Goal: Task Accomplishment & Management: Use online tool/utility

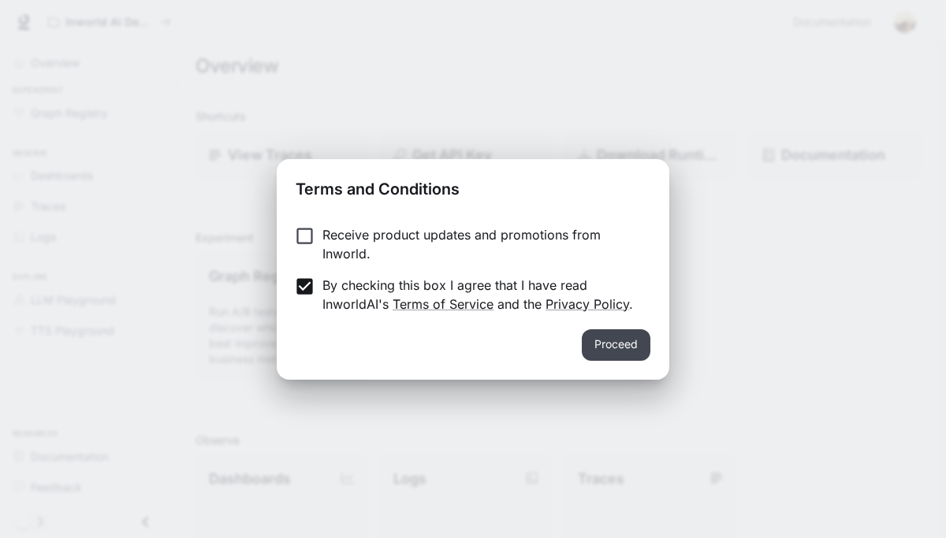
click at [628, 357] on button "Proceed" at bounding box center [616, 345] width 69 height 32
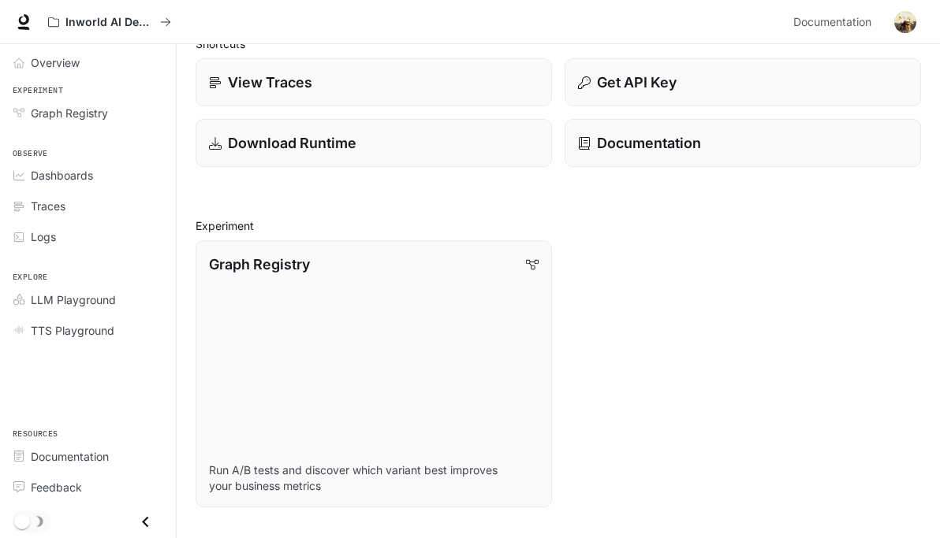
scroll to position [70, 0]
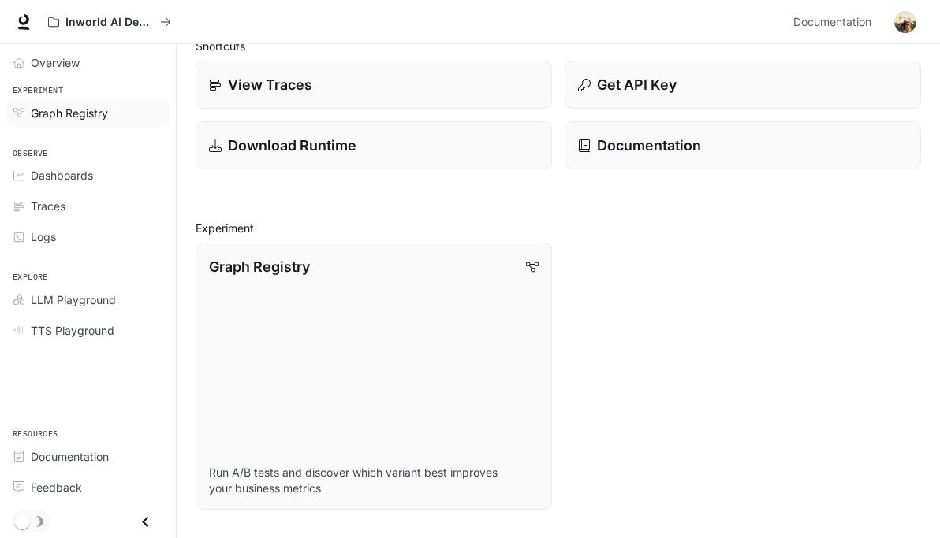
click at [128, 117] on div "Graph Registry" at bounding box center [97, 113] width 132 height 17
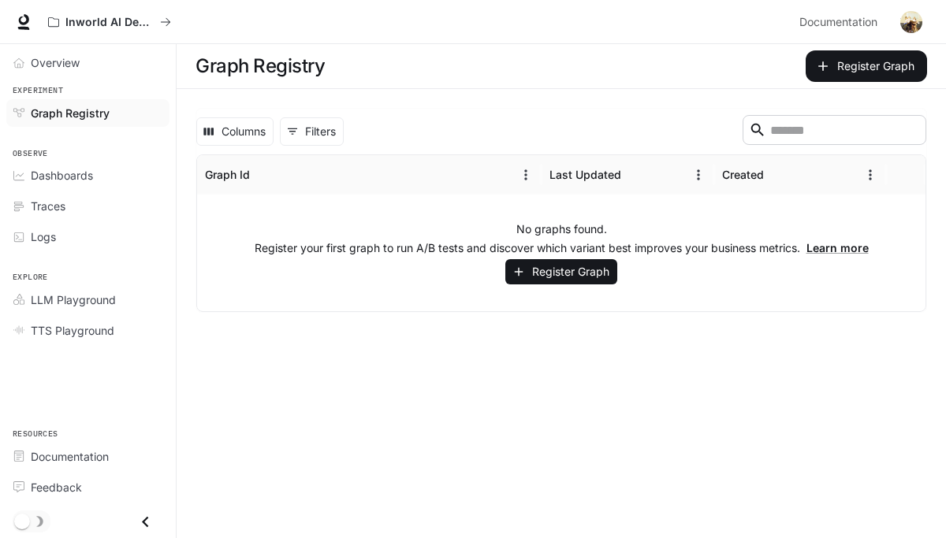
click at [447, 233] on div "No graphs found. Register your first graph to run A/B tests and discover which …" at bounding box center [561, 253] width 728 height 117
click at [524, 267] on icon "button" at bounding box center [519, 272] width 14 height 14
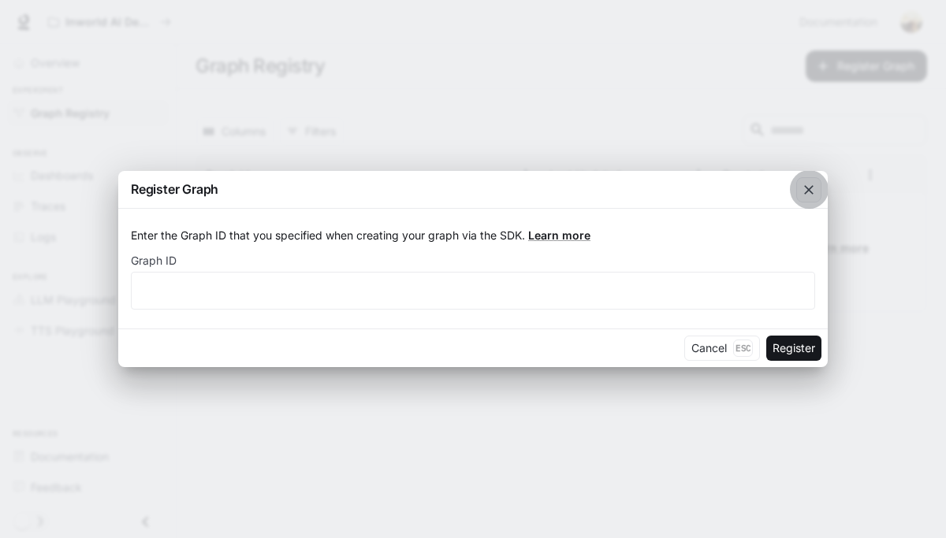
click at [802, 191] on icon "button" at bounding box center [809, 190] width 16 height 16
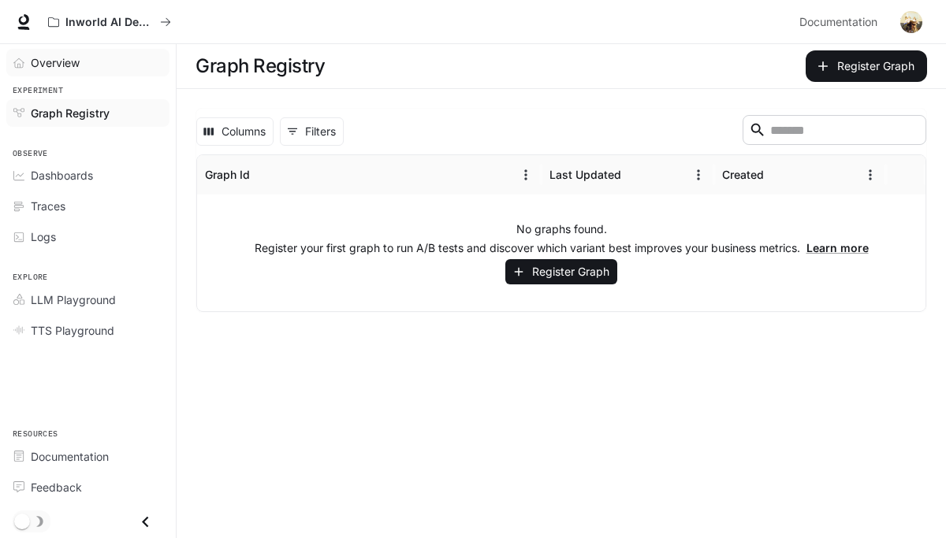
click at [80, 58] on div "Overview" at bounding box center [97, 62] width 132 height 17
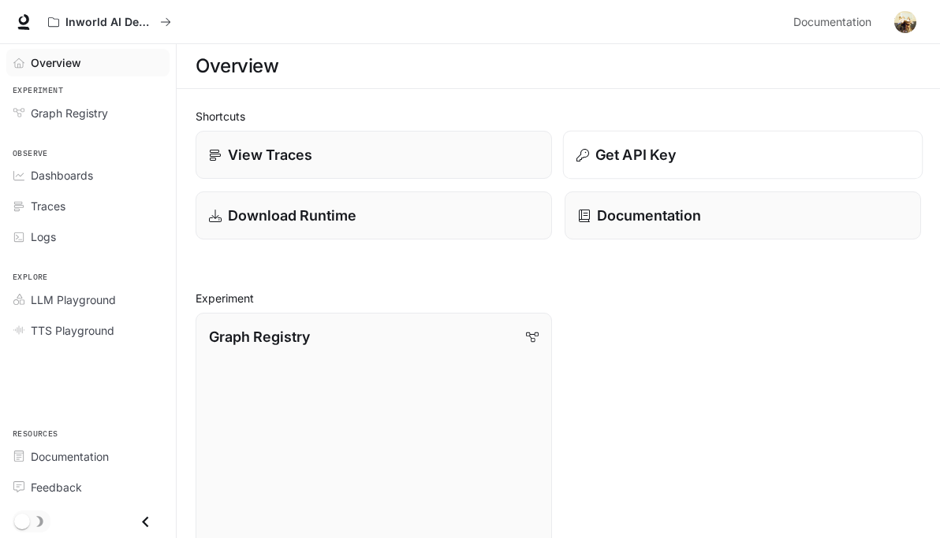
click at [563, 166] on button "Get API Key" at bounding box center [743, 155] width 360 height 49
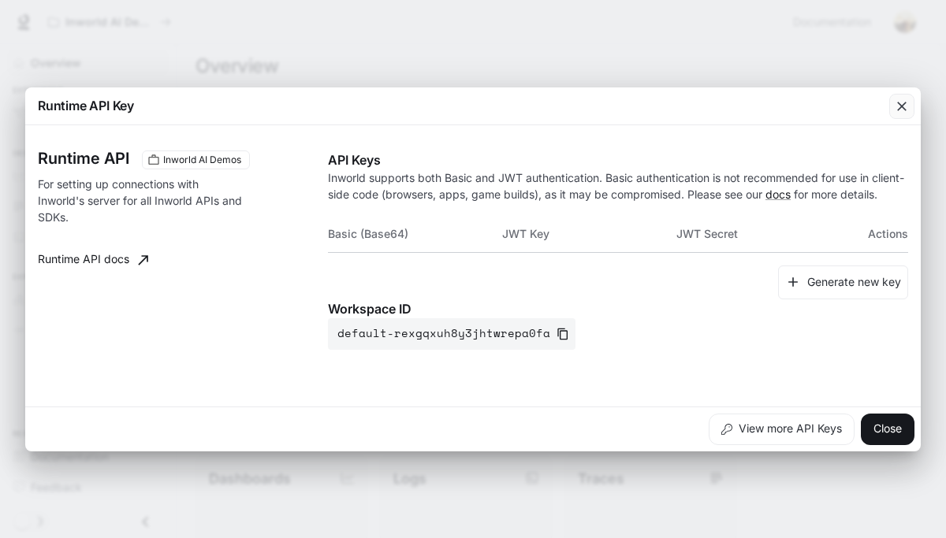
click at [890, 107] on div "button" at bounding box center [901, 106] width 25 height 25
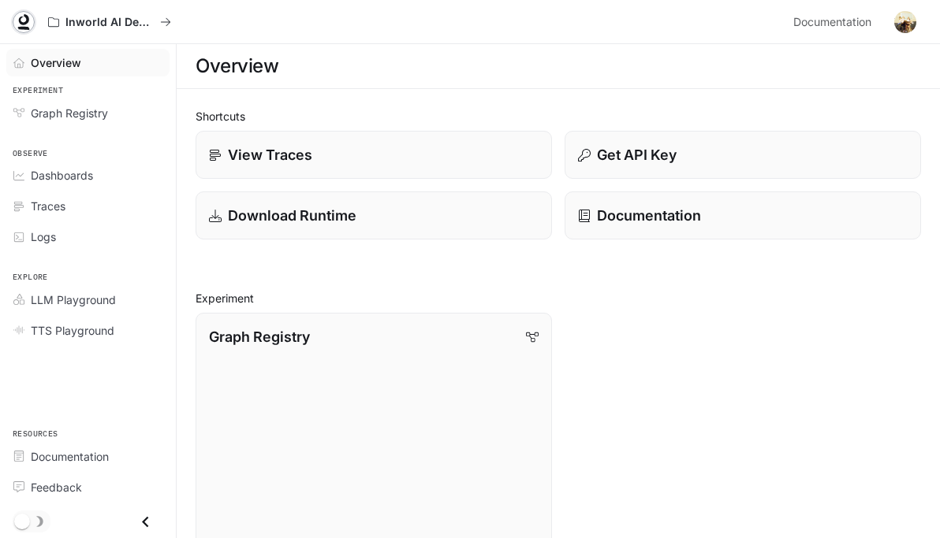
click at [20, 17] on icon at bounding box center [24, 19] width 10 height 11
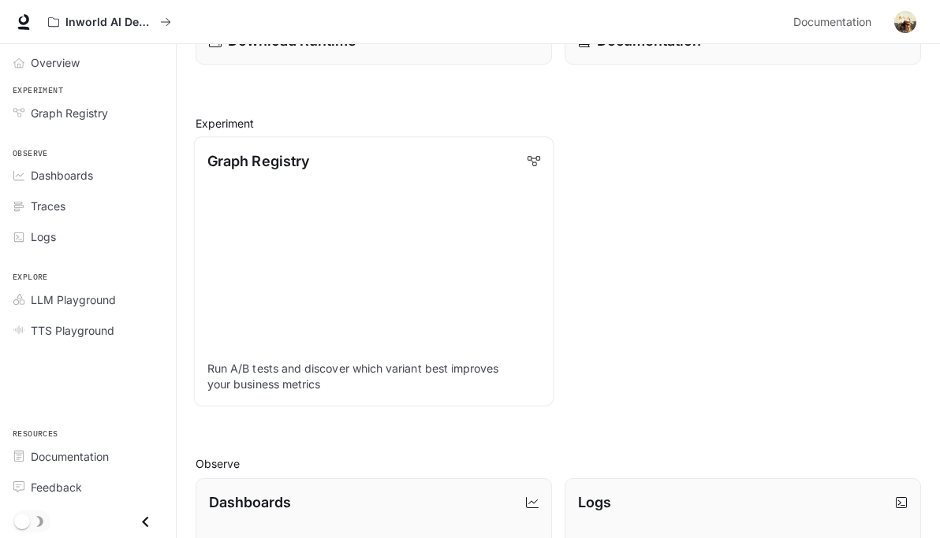
scroll to position [266, 0]
